Goal: Task Accomplishment & Management: Manage account settings

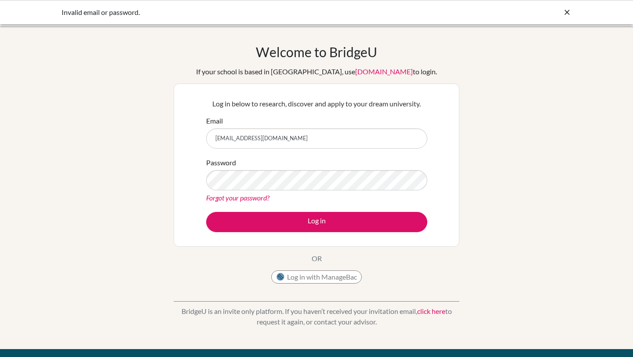
click at [250, 197] on link "Forgot your password?" at bounding box center [237, 198] width 63 height 8
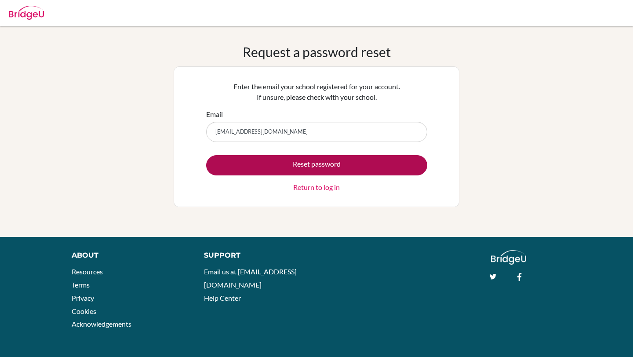
type input "acabty@student.sna.edu.vn"
click at [227, 168] on button "Reset password" at bounding box center [316, 165] width 221 height 20
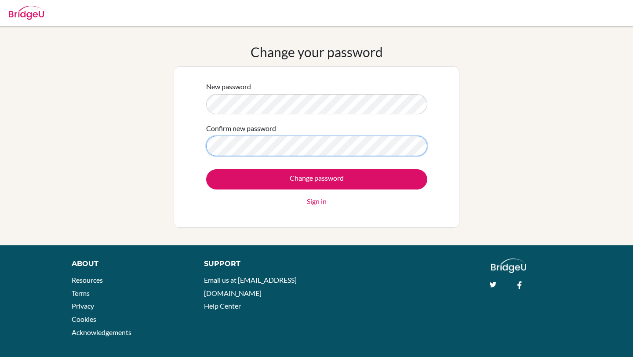
click at [206, 169] on input "Change password" at bounding box center [316, 179] width 221 height 20
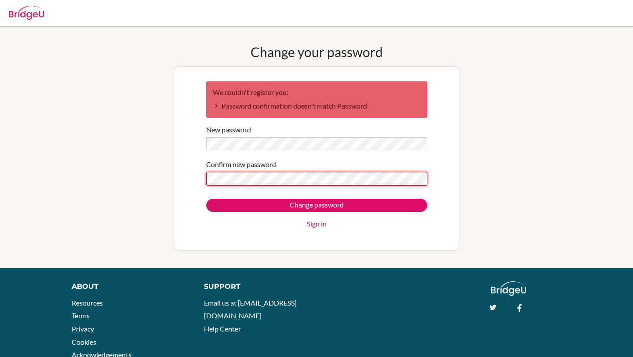
click at [206, 199] on input "Change password" at bounding box center [316, 205] width 221 height 13
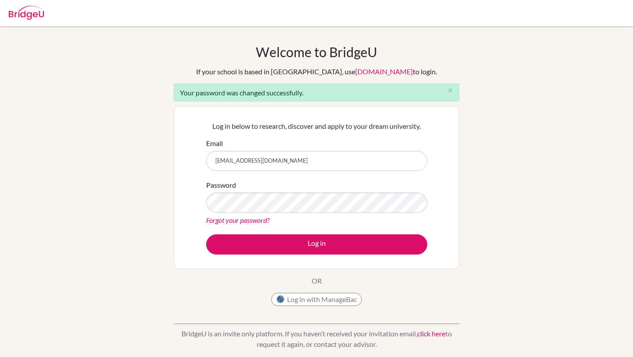
type input "acabty@student.sna.edu.vn"
click at [206, 234] on button "Log in" at bounding box center [316, 244] width 221 height 20
